Goal: Find specific page/section

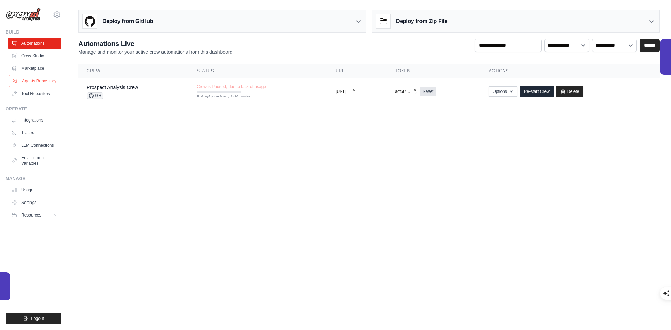
click at [52, 82] on link "Agents Repository" at bounding box center [35, 80] width 53 height 11
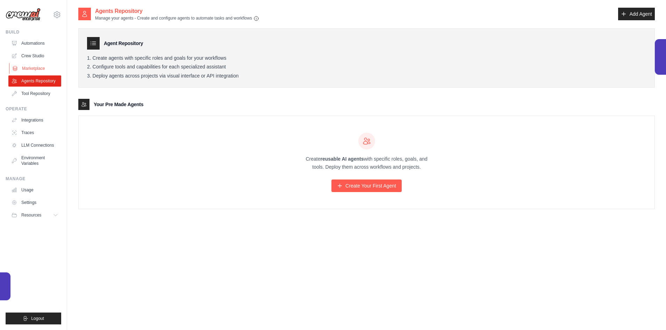
click at [45, 69] on link "Marketplace" at bounding box center [35, 68] width 53 height 11
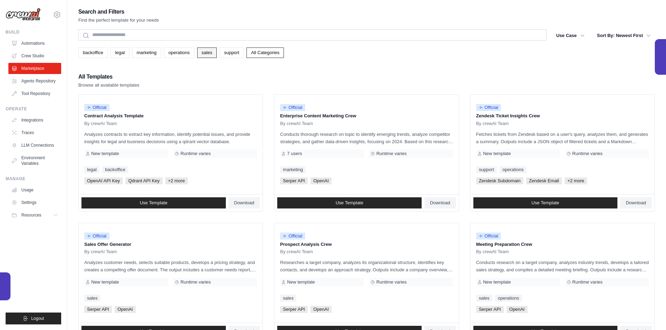
click at [204, 56] on link "sales" at bounding box center [207, 53] width 20 height 10
